Goal: Information Seeking & Learning: Learn about a topic

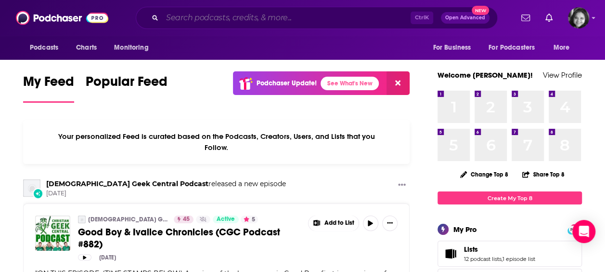
click at [246, 15] on input "Search podcasts, credits, & more..." at bounding box center [286, 17] width 248 height 15
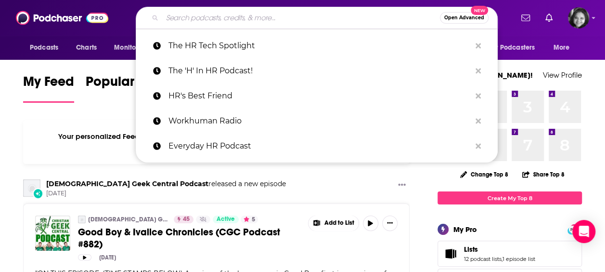
paste input "The [PERSON_NAME] and Park Novels Good News Podcast"
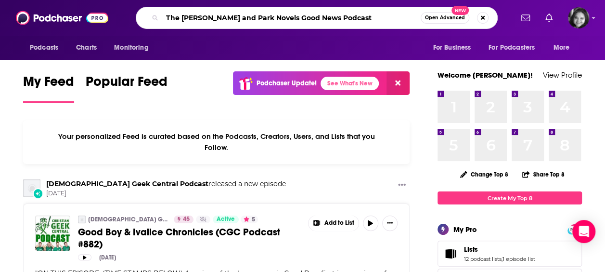
type input "The [PERSON_NAME] and Park Novels Good News Podcast"
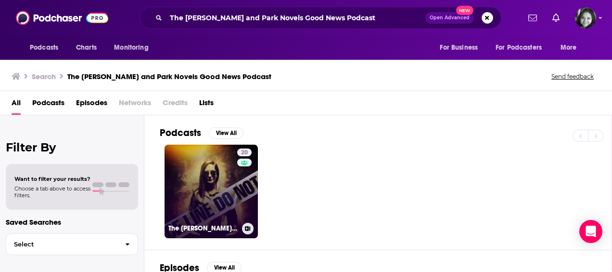
click at [204, 192] on link "20 The [PERSON_NAME] and Park Novels Good News Podcast" at bounding box center [211, 190] width 93 height 93
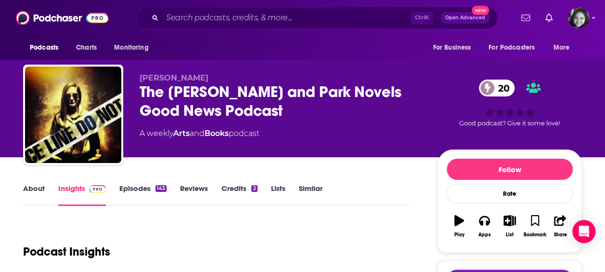
click at [37, 188] on link "About" at bounding box center [34, 194] width 22 height 22
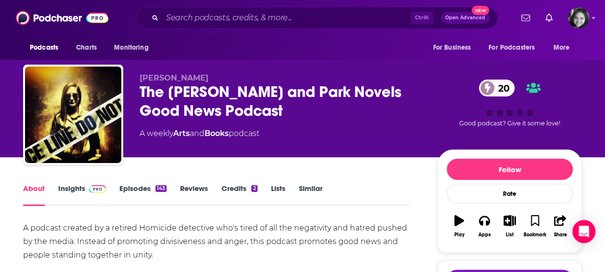
click at [75, 190] on link "Insights" at bounding box center [82, 194] width 48 height 22
